Goal: Transaction & Acquisition: Purchase product/service

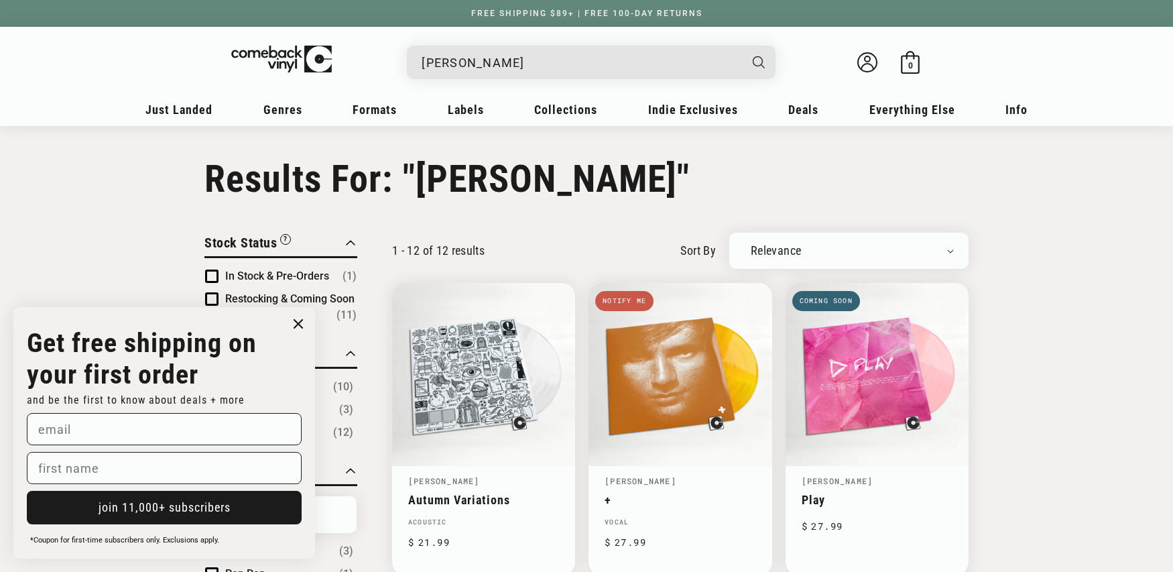
scroll to position [138, 0]
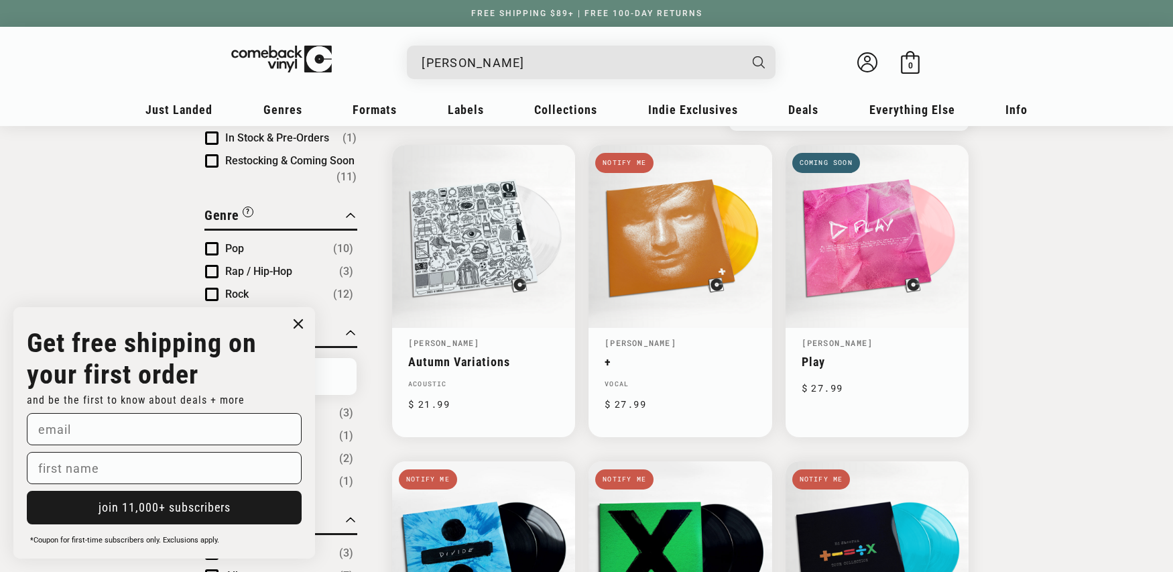
click at [512, 74] on input "ed sheeran" at bounding box center [581, 62] width 318 height 27
click at [512, 74] on input "[PERSON_NAME]" at bounding box center [581, 62] width 318 height 27
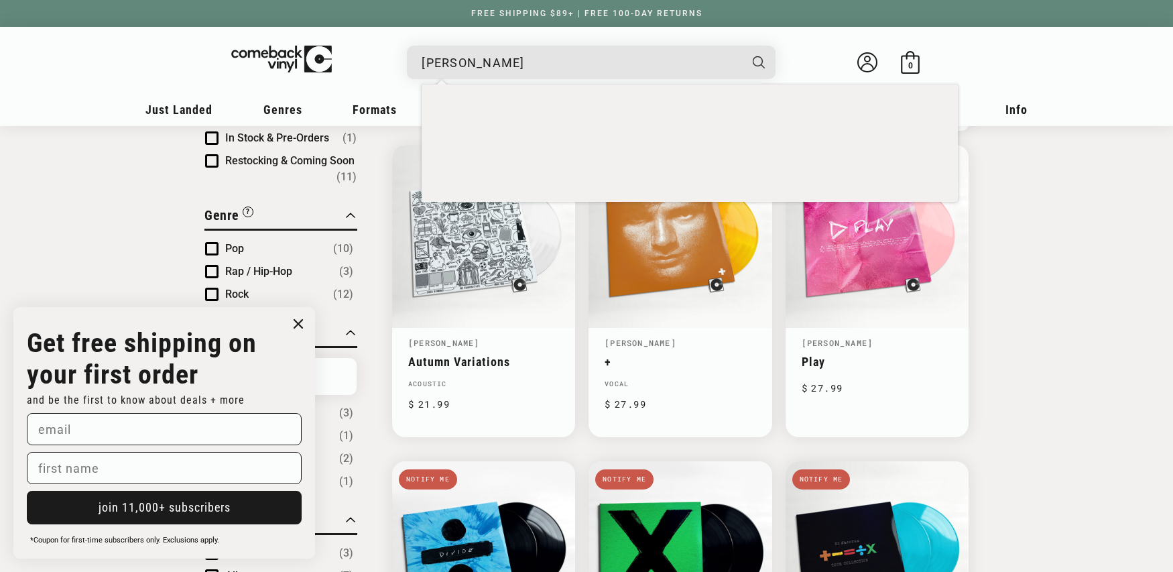
drag, startPoint x: 0, startPoint y: 0, endPoint x: 511, endPoint y: 74, distance: 516.8
click at [511, 74] on input "ed sheeran" at bounding box center [581, 62] width 318 height 27
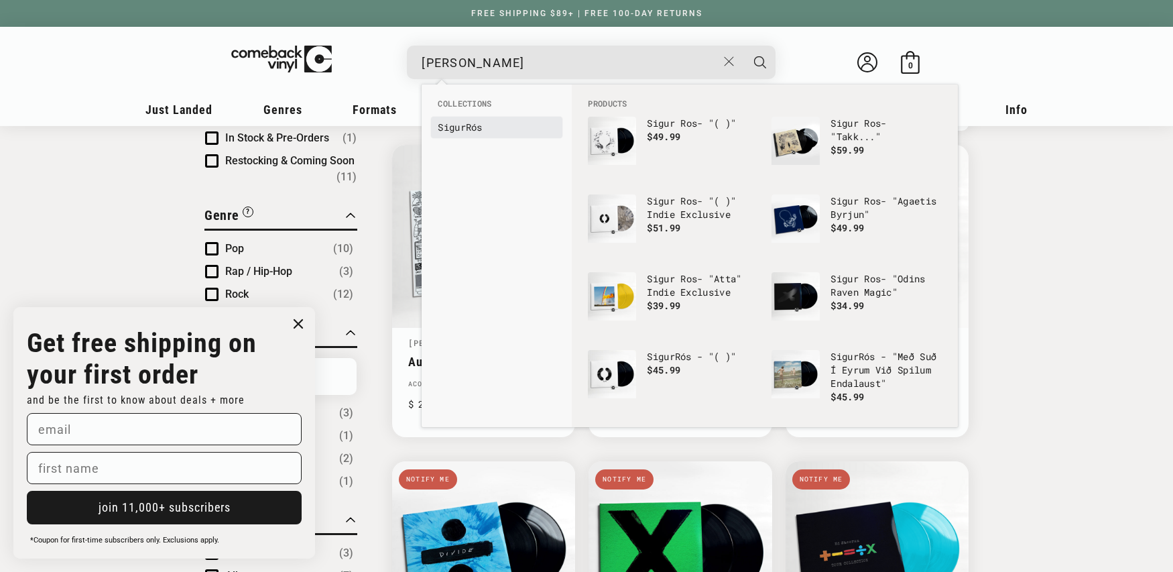
type input "sigur ros"
click at [492, 134] on li "Sigur Rós" at bounding box center [496, 127] width 131 height 21
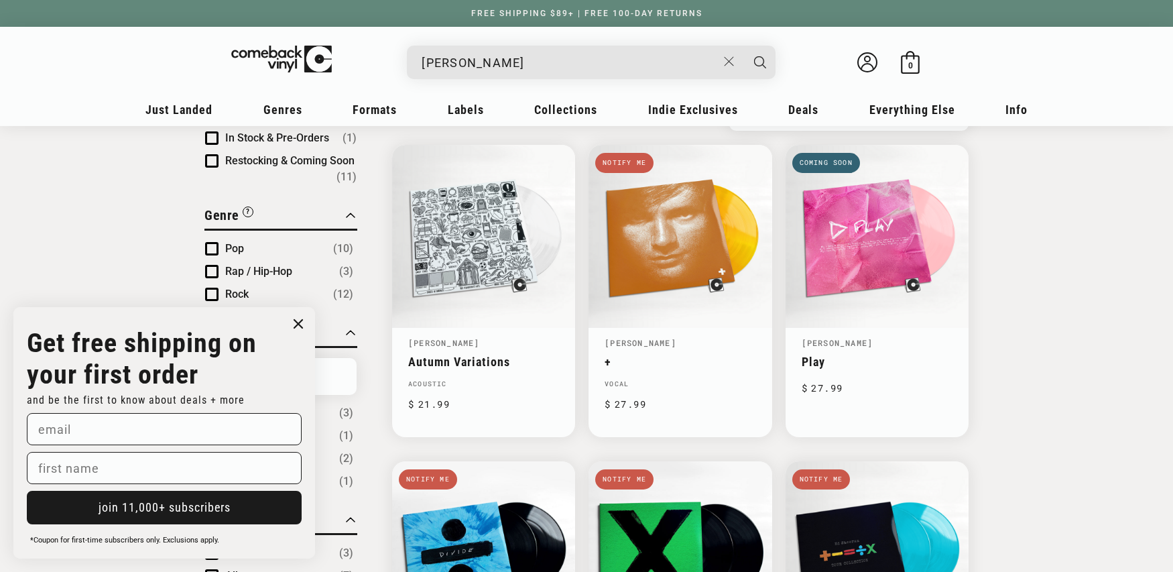
click at [492, 90] on div "sigur ros Sigur Rós - "( )" Regular price $ 19.99 Regular price $ Sale price $ …" at bounding box center [586, 65] width 831 height 50
click at [495, 83] on div "sigur ros Sigur Rós - "( )" Regular price $ 19.99 Regular price $ Sale price $ …" at bounding box center [586, 65] width 831 height 50
drag, startPoint x: 495, startPoint y: 77, endPoint x: 487, endPoint y: 94, distance: 18.6
click at [495, 77] on div "sigur ros" at bounding box center [597, 62] width 355 height 32
click at [480, 67] on input "sigur ros" at bounding box center [570, 62] width 296 height 27
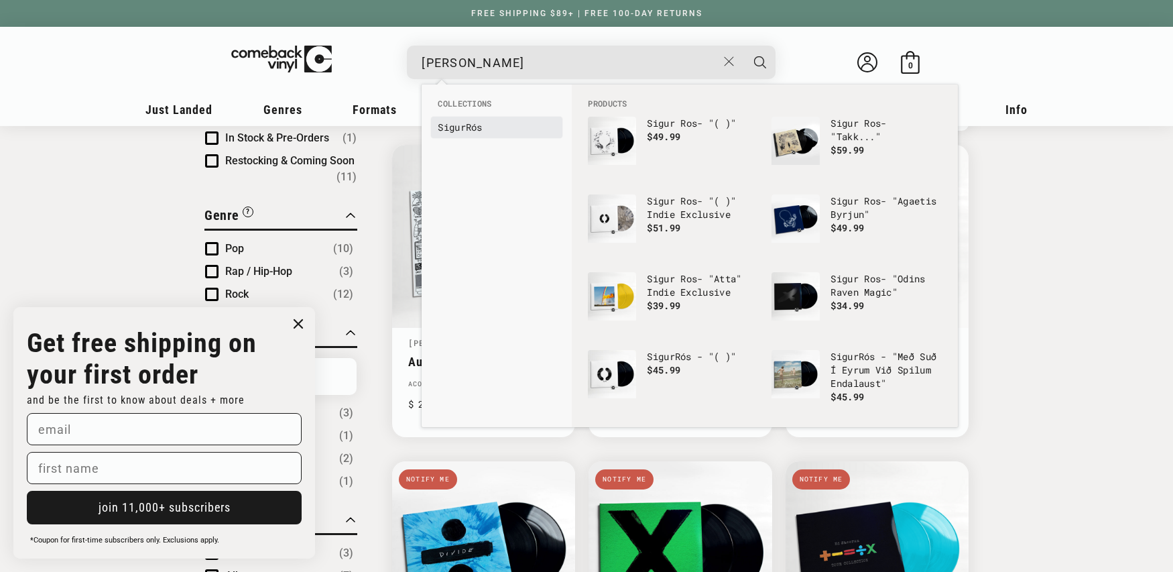
click at [467, 127] on link "Sigur Rós" at bounding box center [497, 127] width 118 height 13
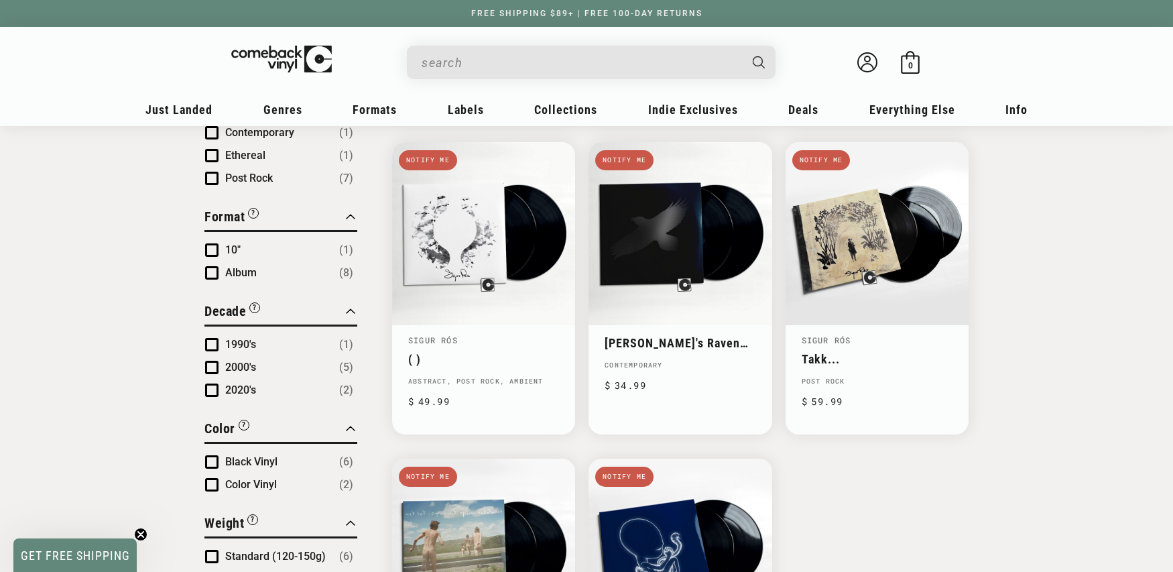
scroll to position [462, 0]
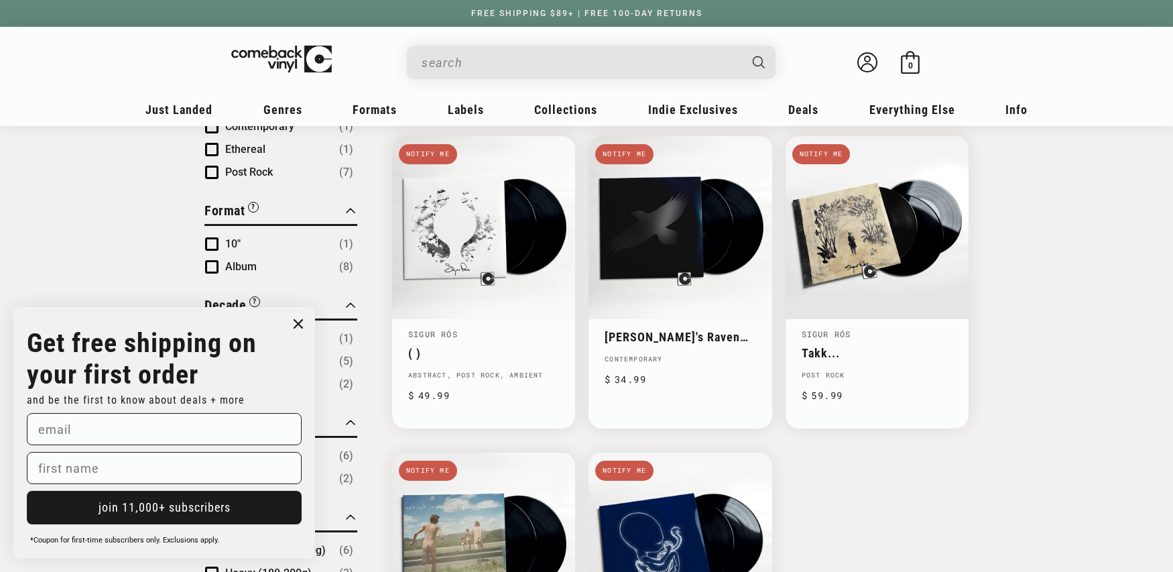
click at [541, 64] on input "When autocomplete results are available use up and down arrows to review and en…" at bounding box center [581, 62] width 318 height 27
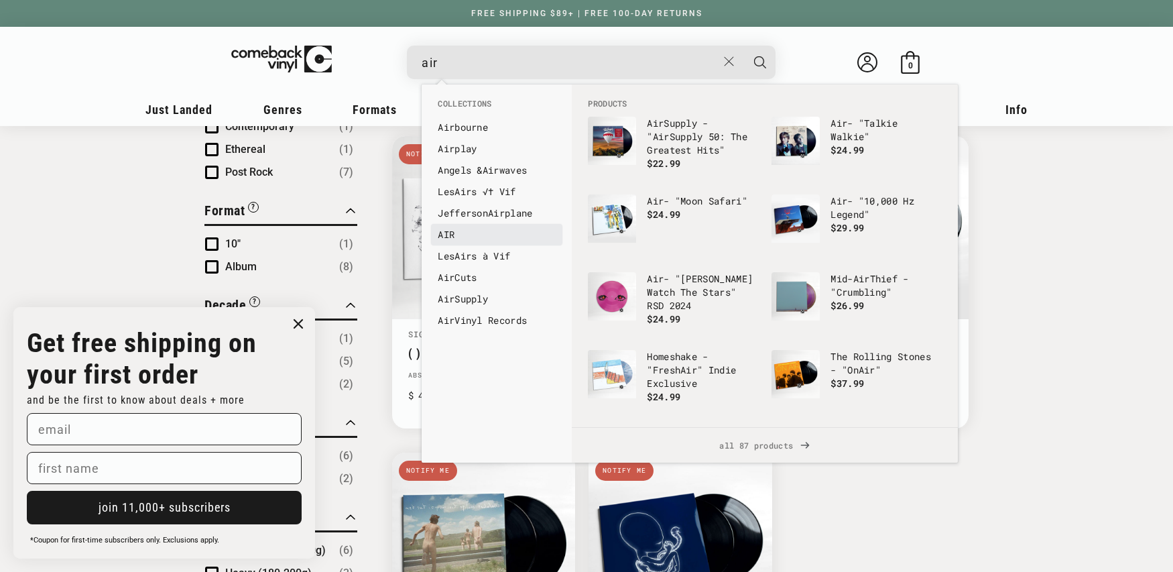
type input "air"
click at [448, 230] on b "AIR" at bounding box center [446, 234] width 17 height 13
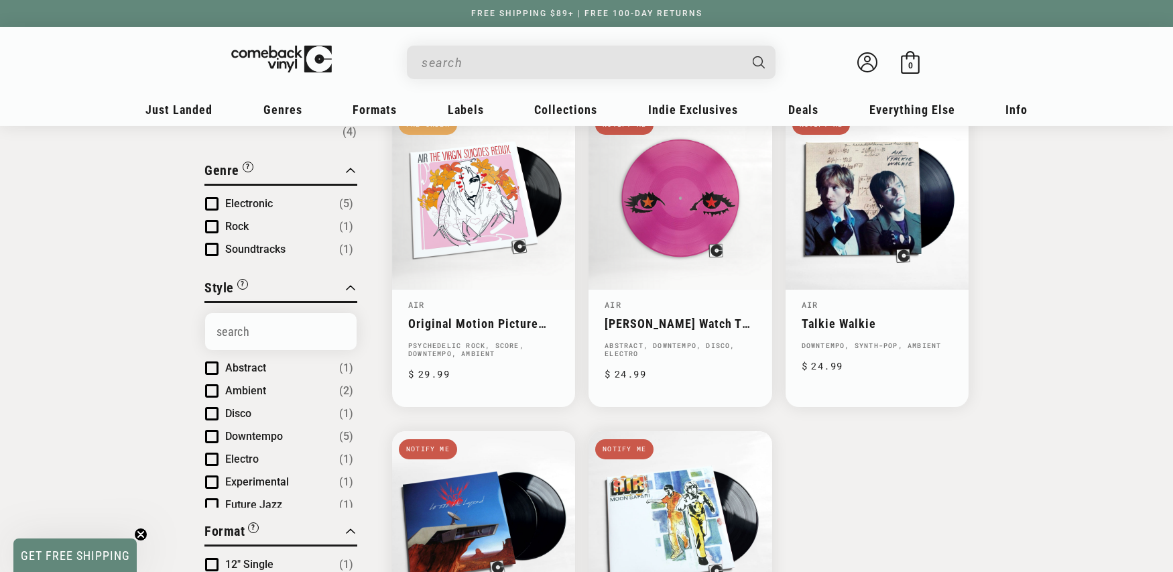
scroll to position [156, 0]
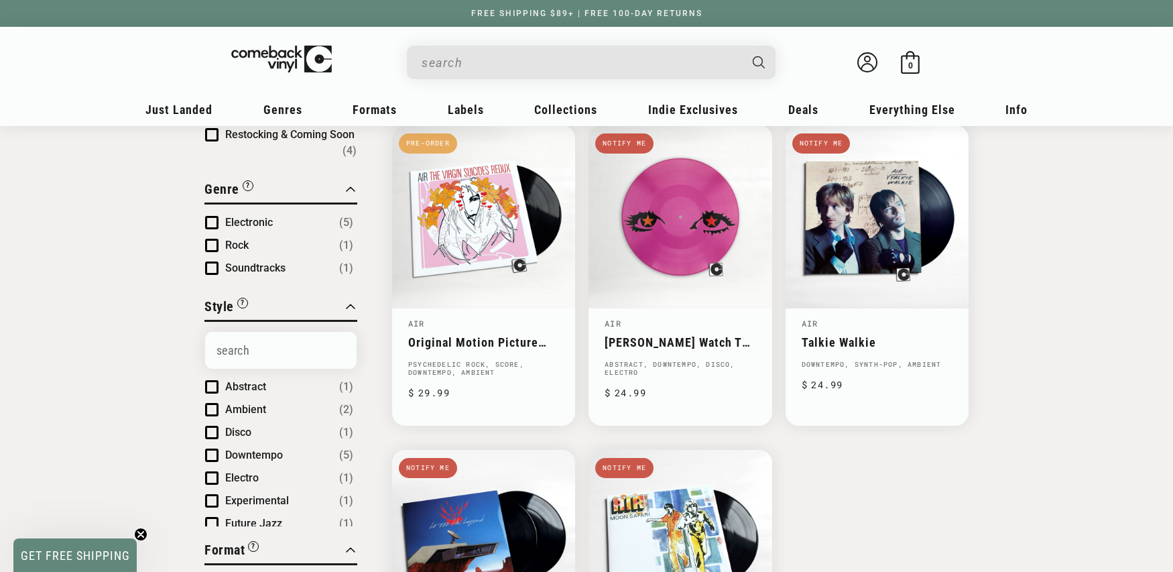
click at [491, 56] on input "When autocomplete results are available use up and down arrows to review and en…" at bounding box center [581, 62] width 318 height 27
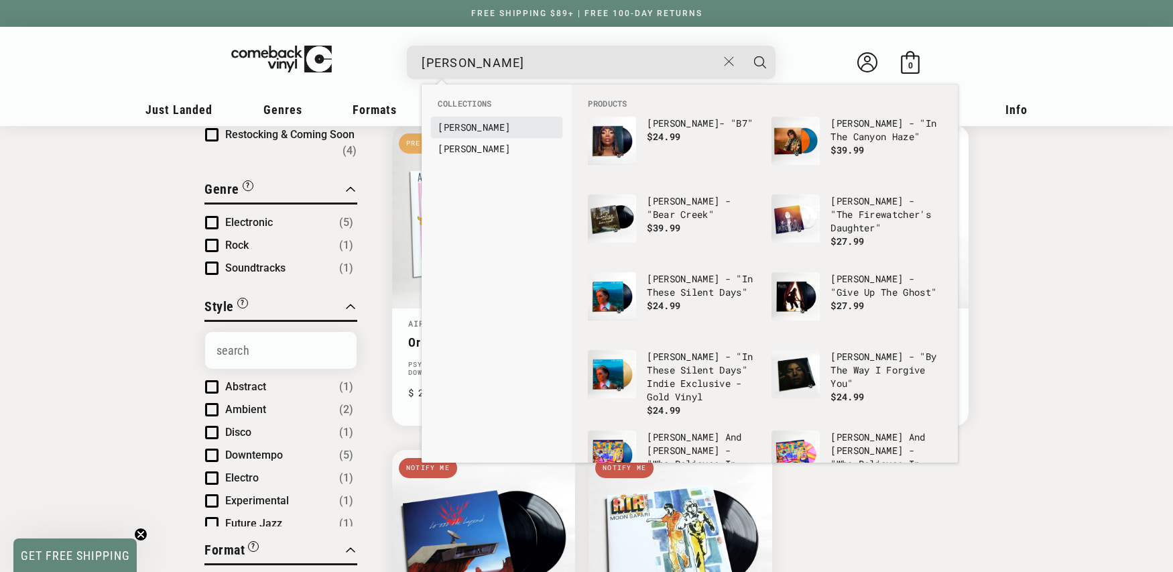
type input "[PERSON_NAME]"
click at [450, 125] on b "[PERSON_NAME]" at bounding box center [474, 127] width 72 height 13
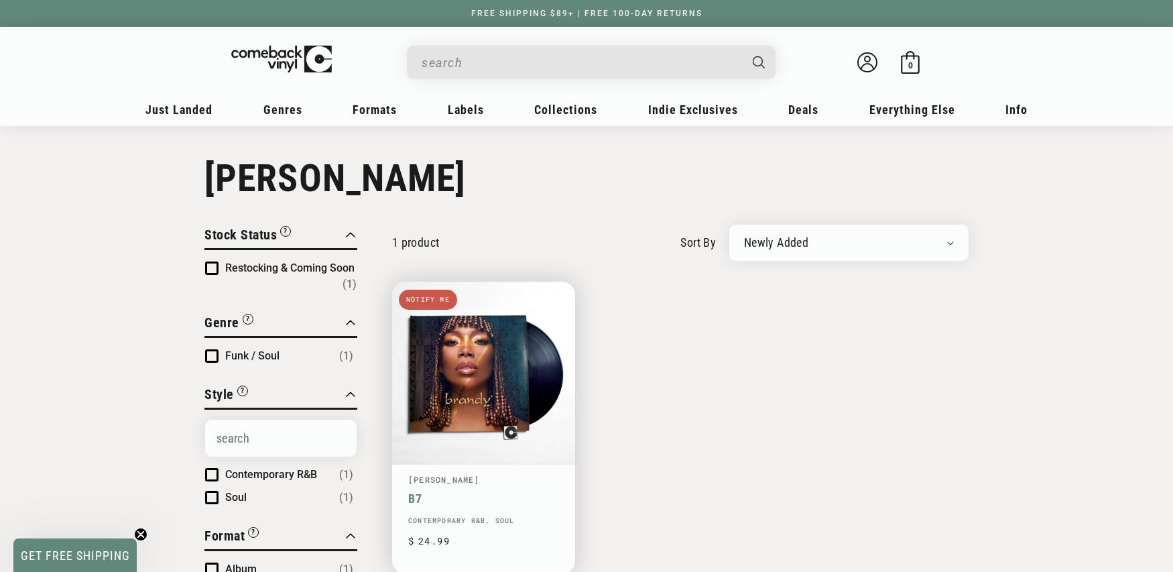
click at [559, 491] on link "B7" at bounding box center [483, 498] width 151 height 14
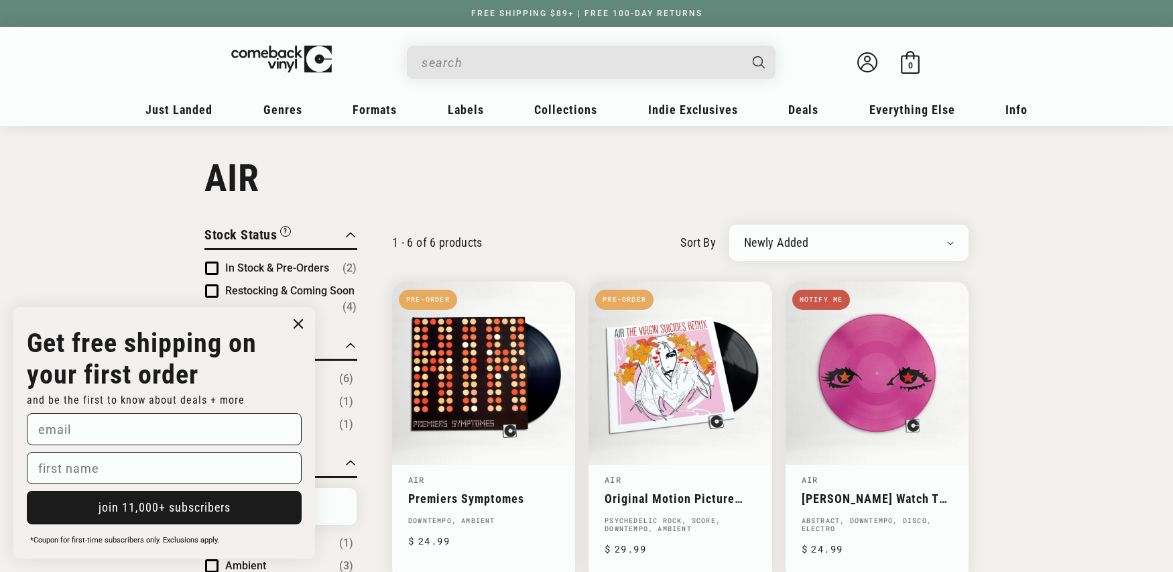
click at [444, 64] on input "When autocomplete results are available use up and down arrows to review and en…" at bounding box center [581, 62] width 318 height 27
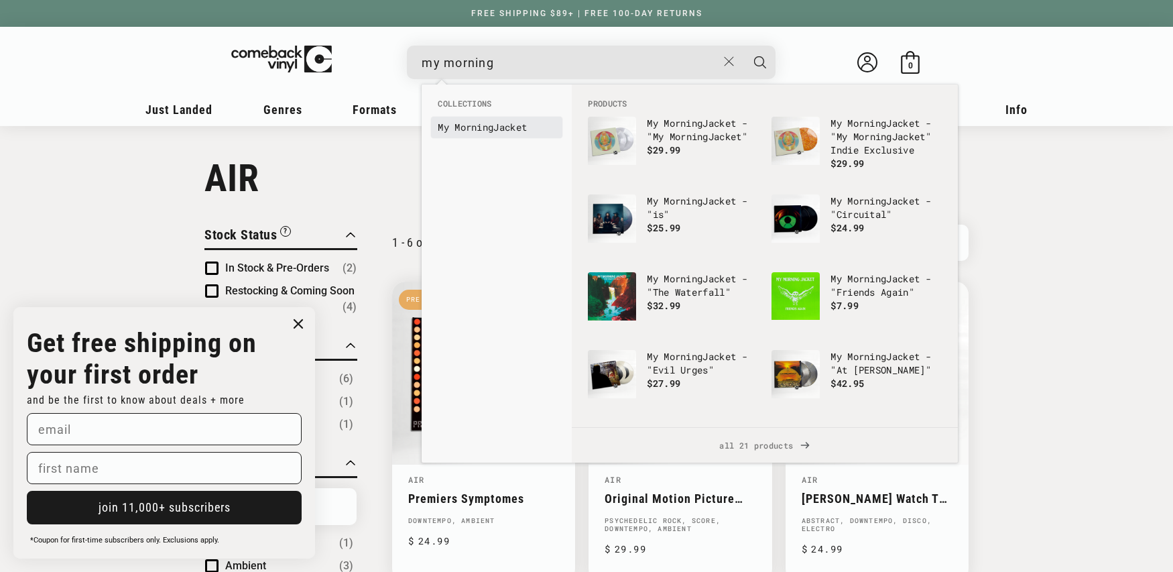
type input "my morning"
click at [478, 125] on b "Morning" at bounding box center [473, 127] width 39 height 13
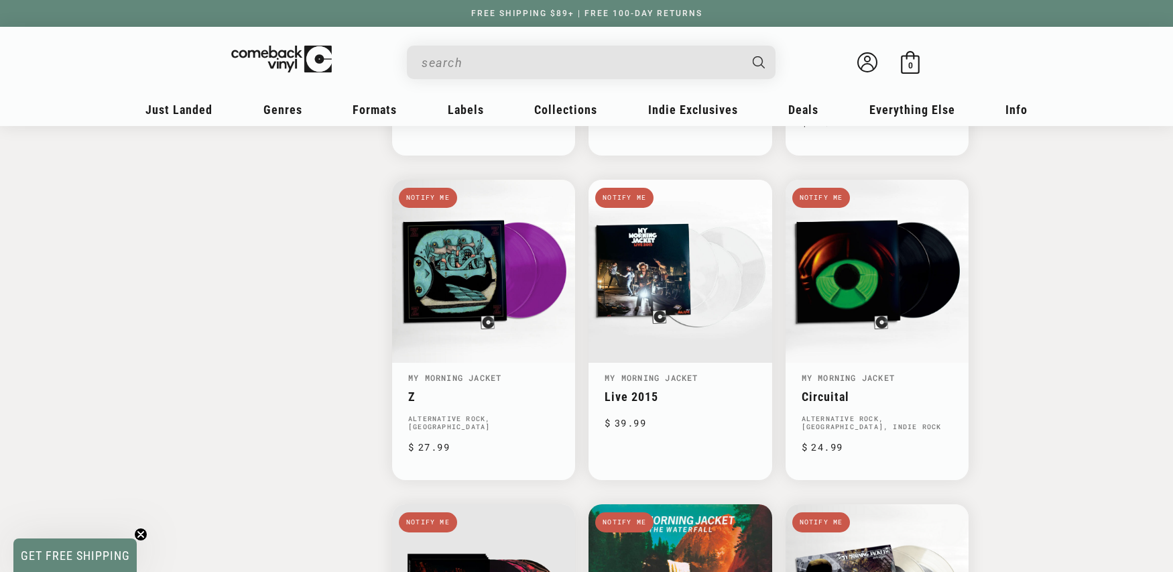
scroll to position [1424, 0]
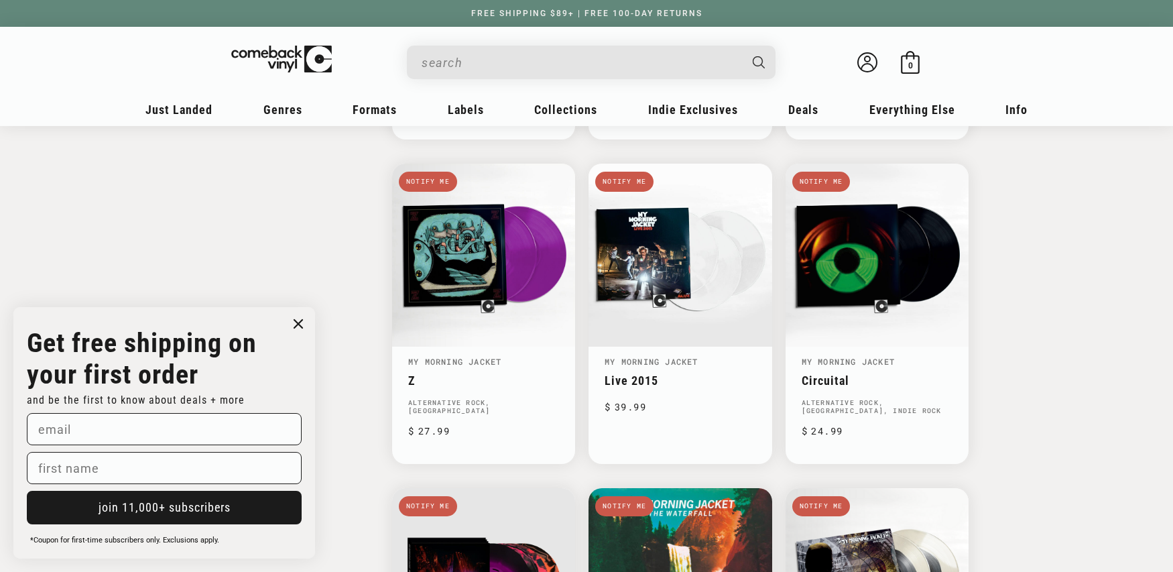
click at [565, 57] on input "When autocomplete results are available use up and down arrows to review and en…" at bounding box center [581, 62] width 318 height 27
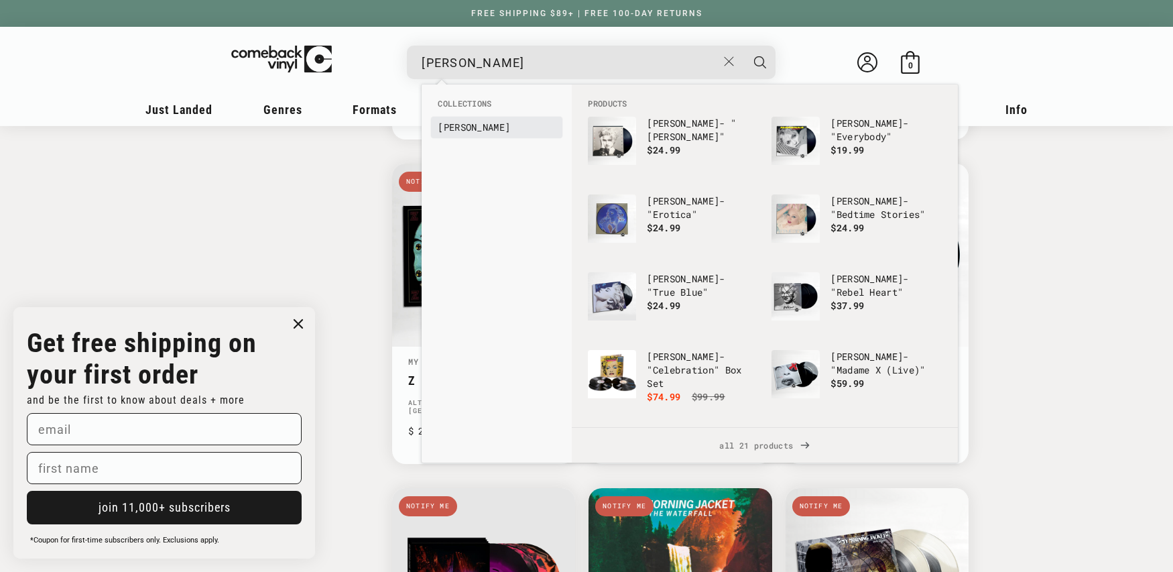
type input "madonna"
click at [468, 123] on b "Madonna" at bounding box center [474, 127] width 72 height 13
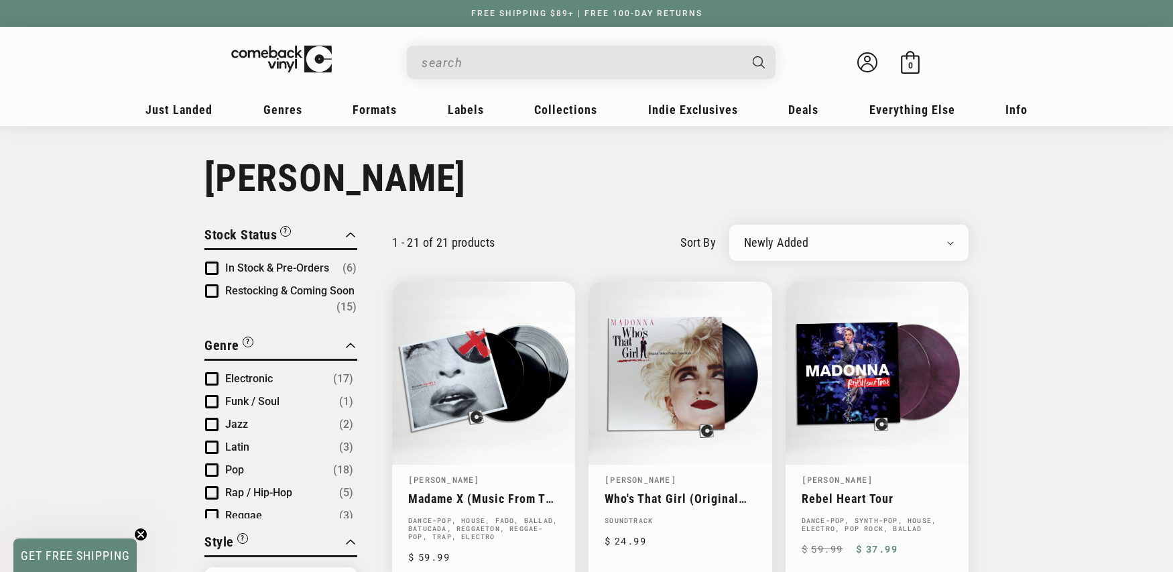
click at [556, 74] on input "When autocomplete results are available use up and down arrows to review and en…" at bounding box center [581, 62] width 318 height 27
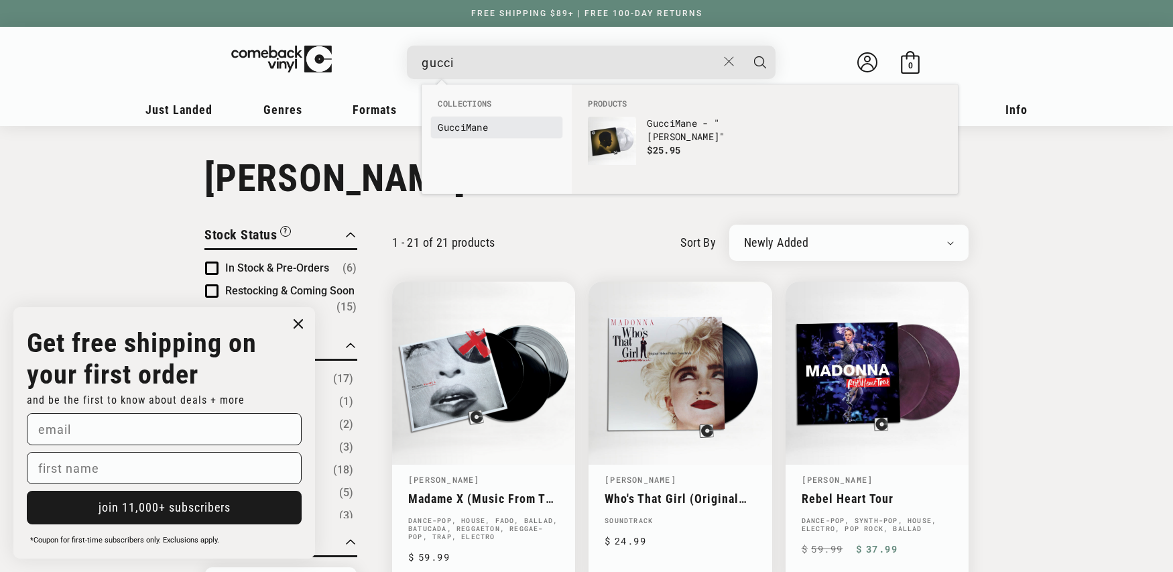
type input "gucci"
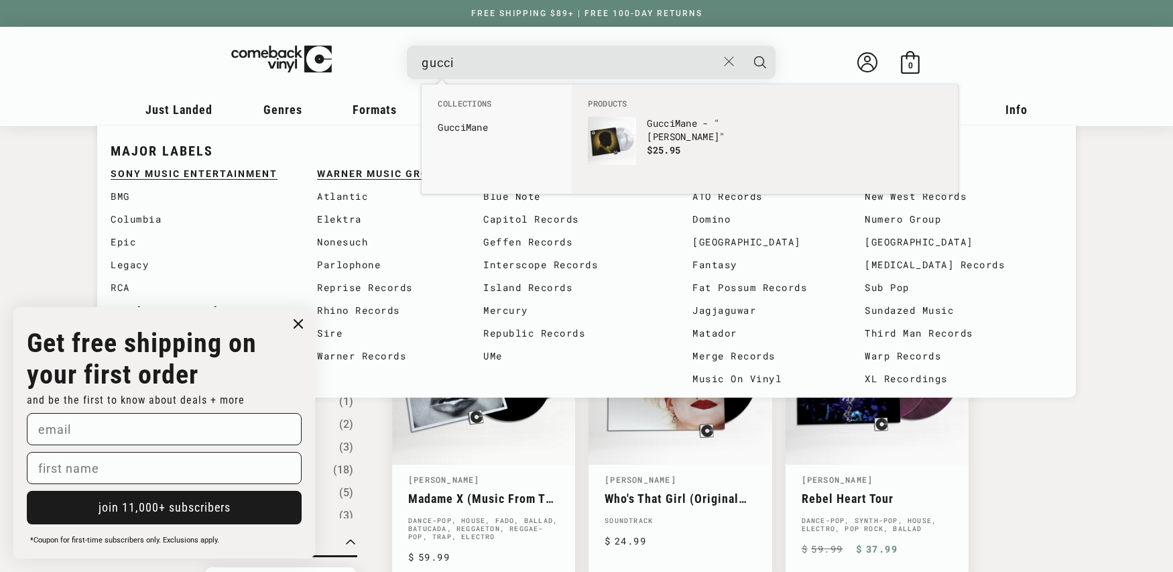
click at [464, 123] on b "Gucci" at bounding box center [452, 127] width 28 height 13
